Goal: Transaction & Acquisition: Purchase product/service

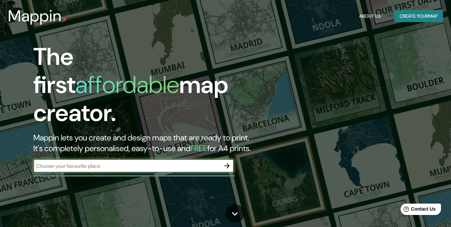
click at [155, 159] on div "​" at bounding box center [133, 165] width 200 height 13
type input "[GEOGRAPHIC_DATA]"
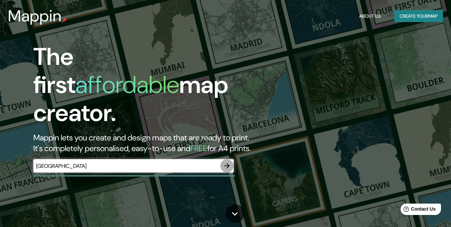
click at [229, 163] on icon "button" at bounding box center [226, 165] width 5 height 5
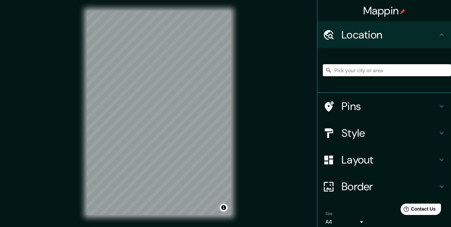
click at [451, 52] on html "Mappin Location Pins Style Layout Border Choose a border. Hint : you can make l…" at bounding box center [225, 113] width 451 height 227
click at [433, 68] on div "Mappin Location Pins Style Layout Border Choose a border. Hint : you can make l…" at bounding box center [225, 118] width 451 height 236
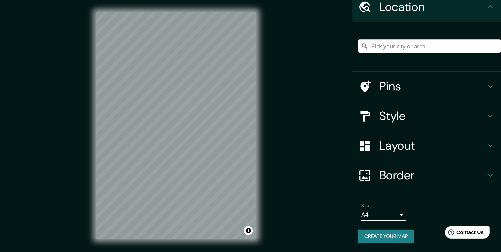
scroll to position [2, 0]
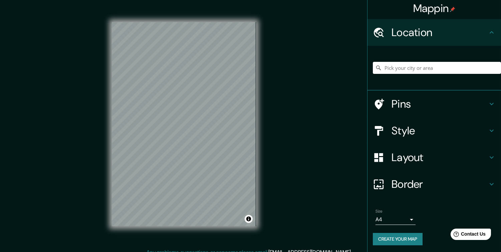
click at [451, 125] on h4 "Style" at bounding box center [440, 130] width 96 height 13
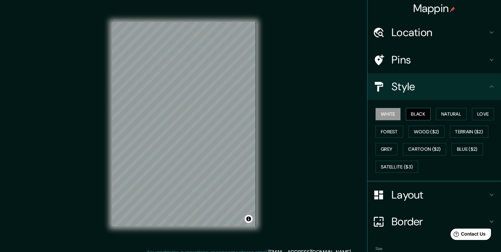
click at [411, 114] on button "Black" at bounding box center [418, 114] width 25 height 12
click at [443, 115] on button "Natural" at bounding box center [451, 114] width 31 height 12
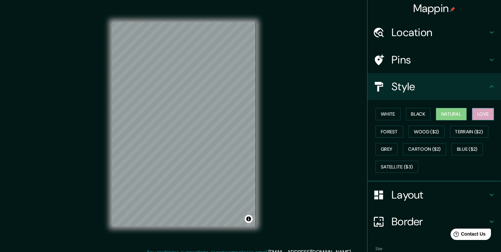
click at [451, 115] on button "Love" at bounding box center [483, 114] width 22 height 12
click at [376, 131] on button "Forest" at bounding box center [390, 132] width 28 height 12
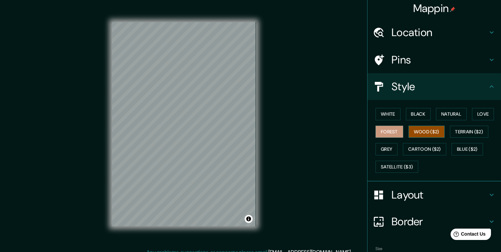
click at [410, 130] on button "Wood ($2)" at bounding box center [427, 132] width 36 height 12
click at [451, 128] on button "Terrain ($2)" at bounding box center [469, 132] width 39 height 12
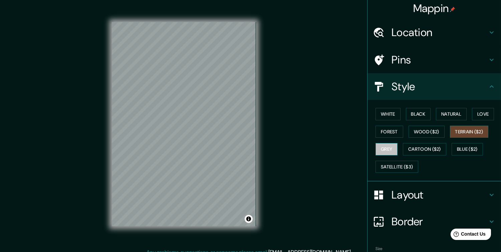
click at [385, 149] on button "Grey" at bounding box center [387, 149] width 22 height 12
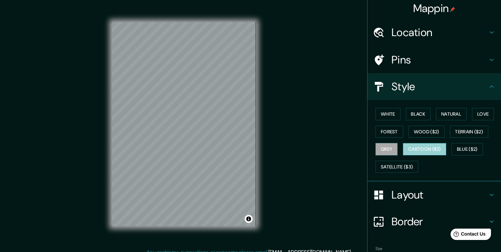
click at [417, 145] on button "Cartoon ($2)" at bounding box center [424, 149] width 43 height 12
click at [451, 144] on button "Blue ($2)" at bounding box center [467, 149] width 31 height 12
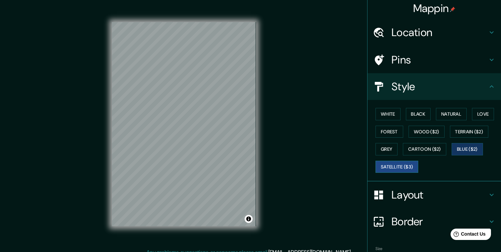
click at [396, 165] on button "Satellite ($3)" at bounding box center [397, 167] width 43 height 12
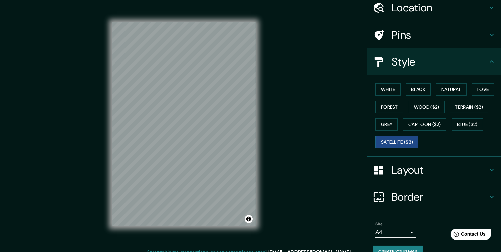
scroll to position [40, 0]
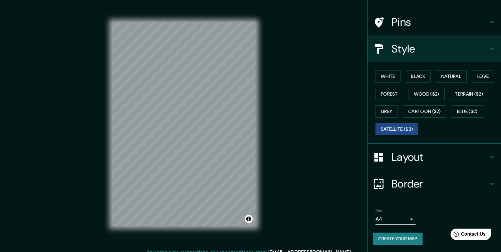
click at [436, 151] on h4 "Layout" at bounding box center [440, 156] width 96 height 13
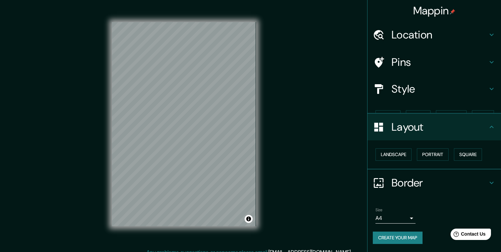
scroll to position [0, 0]
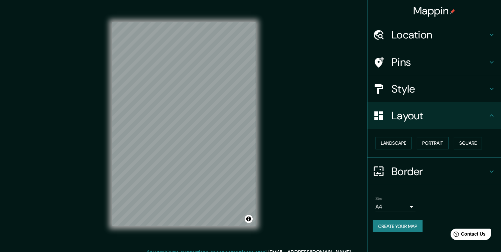
click at [451, 87] on icon at bounding box center [492, 89] width 8 height 8
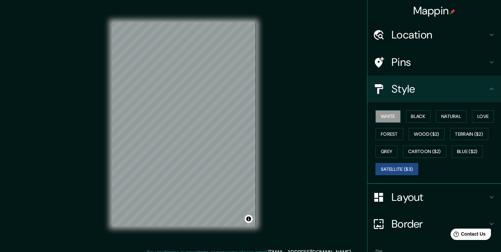
click at [386, 112] on button "White" at bounding box center [388, 116] width 25 height 12
click at [410, 115] on button "Black" at bounding box center [418, 116] width 25 height 12
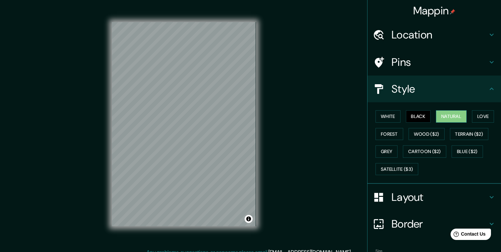
click at [436, 115] on button "Natural" at bounding box center [451, 116] width 31 height 12
drag, startPoint x: 489, startPoint y: 85, endPoint x: 485, endPoint y: 87, distance: 4.6
click at [451, 86] on icon at bounding box center [492, 89] width 8 height 8
click at [451, 92] on icon at bounding box center [492, 89] width 8 height 8
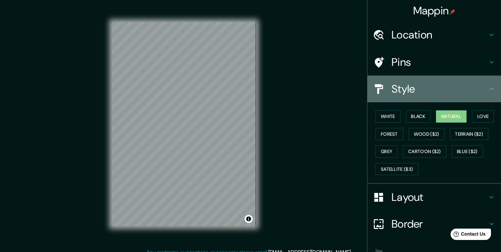
click at [451, 89] on icon at bounding box center [492, 89] width 8 height 8
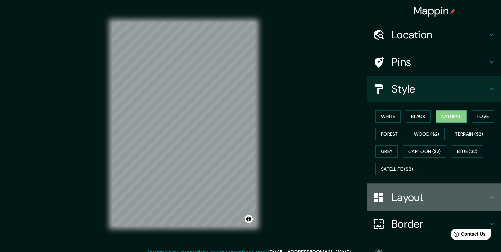
click at [448, 191] on h4 "Layout" at bounding box center [440, 196] width 96 height 13
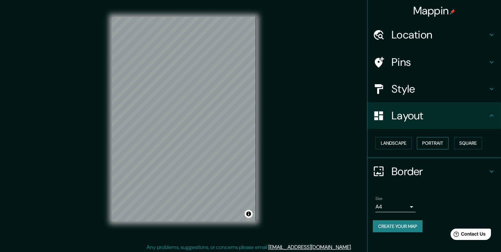
scroll to position [7, 0]
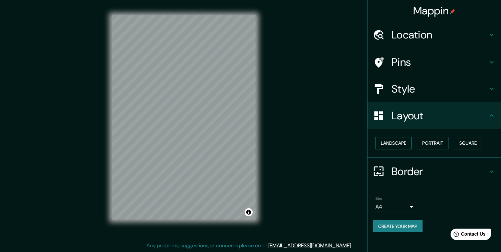
click at [402, 139] on button "Landscape" at bounding box center [394, 143] width 36 height 12
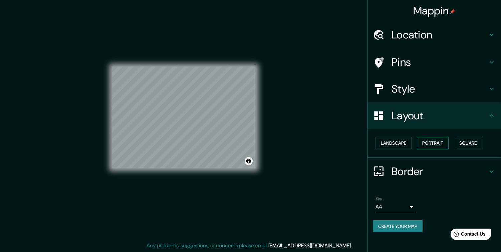
drag, startPoint x: 437, startPoint y: 143, endPoint x: 433, endPoint y: 142, distance: 4.0
click at [436, 143] on button "Portrait" at bounding box center [433, 143] width 32 height 12
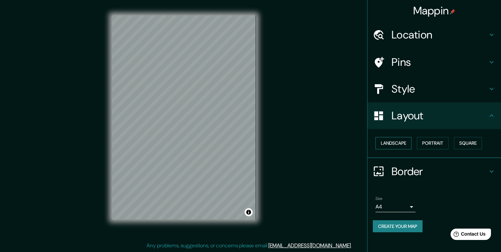
click at [406, 141] on button "Landscape" at bounding box center [394, 143] width 36 height 12
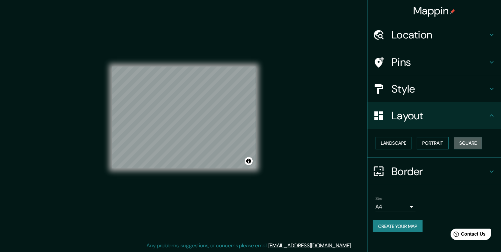
drag, startPoint x: 470, startPoint y: 142, endPoint x: 436, endPoint y: 141, distance: 33.4
click at [451, 142] on button "Square" at bounding box center [468, 143] width 28 height 12
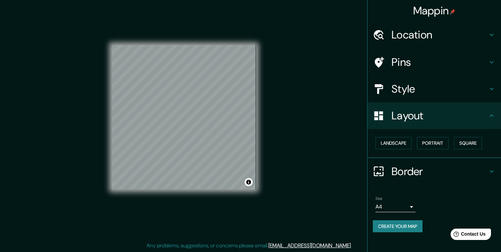
click at [413, 145] on div "Landscape [GEOGRAPHIC_DATA]" at bounding box center [437, 143] width 128 height 18
click at [410, 143] on button "Landscape" at bounding box center [394, 143] width 36 height 12
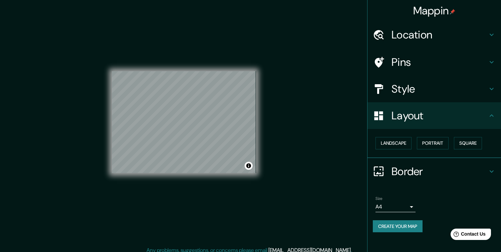
scroll to position [0, 0]
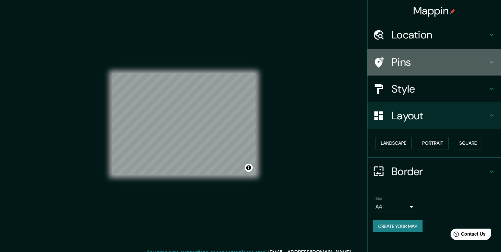
click at [442, 65] on h4 "Pins" at bounding box center [440, 61] width 96 height 13
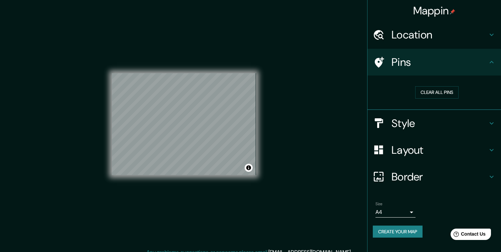
click at [442, 65] on h4 "Pins" at bounding box center [440, 61] width 96 height 13
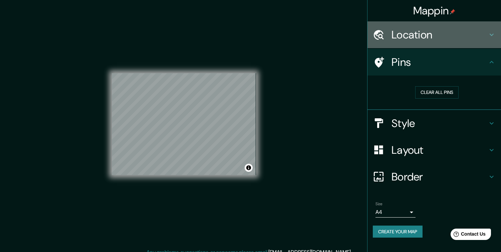
click at [451, 45] on div "Location" at bounding box center [435, 34] width 134 height 27
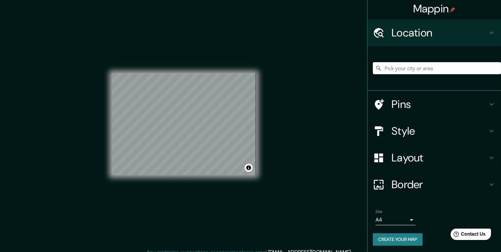
scroll to position [2, 0]
click at [392, 226] on button "Create your map" at bounding box center [398, 239] width 50 height 12
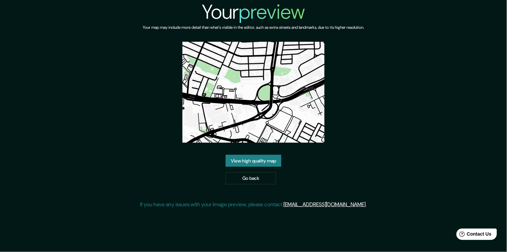
drag, startPoint x: 256, startPoint y: 104, endPoint x: 254, endPoint y: 99, distance: 5.0
